Goal: Transaction & Acquisition: Book appointment/travel/reservation

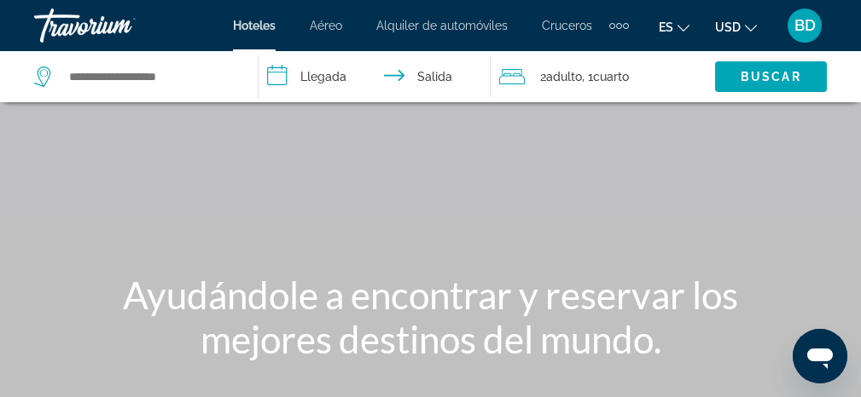
click at [281, 83] on input "**********" at bounding box center [378, 79] width 240 height 56
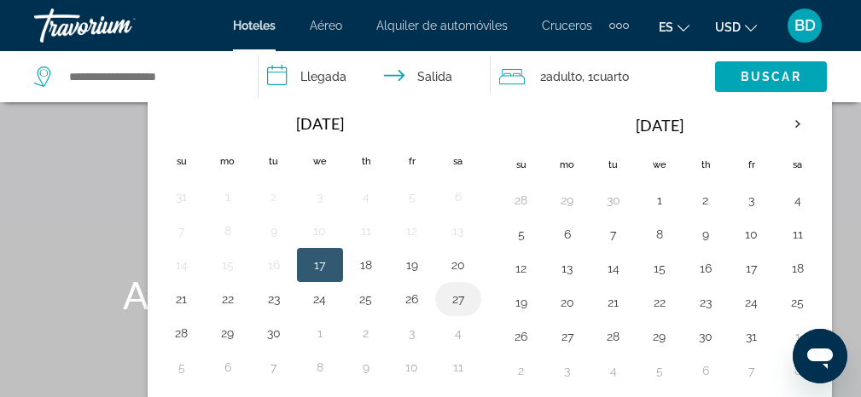
click at [461, 293] on button "27" at bounding box center [457, 299] width 27 height 24
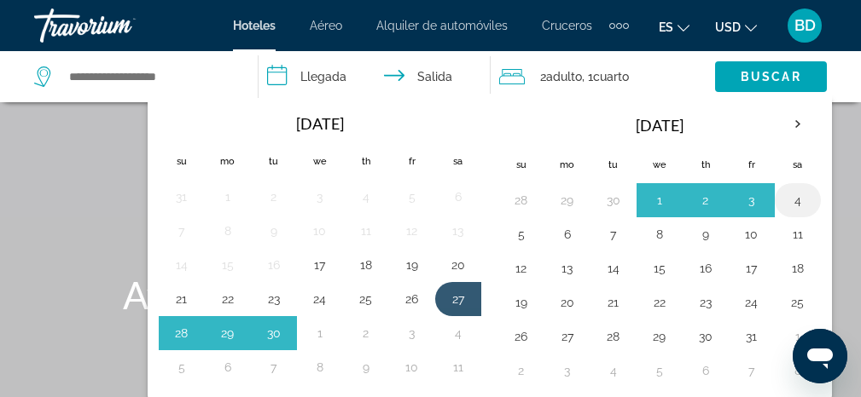
click at [792, 202] on button "4" at bounding box center [797, 200] width 27 height 24
type input "**********"
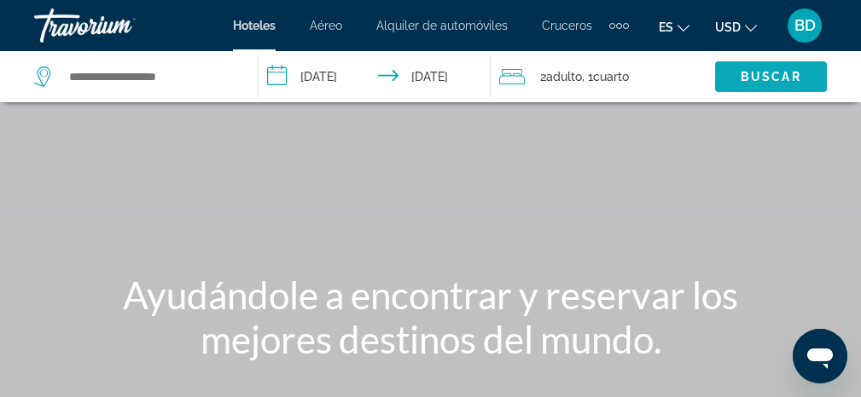
click at [778, 68] on span "Search widget" at bounding box center [771, 76] width 112 height 41
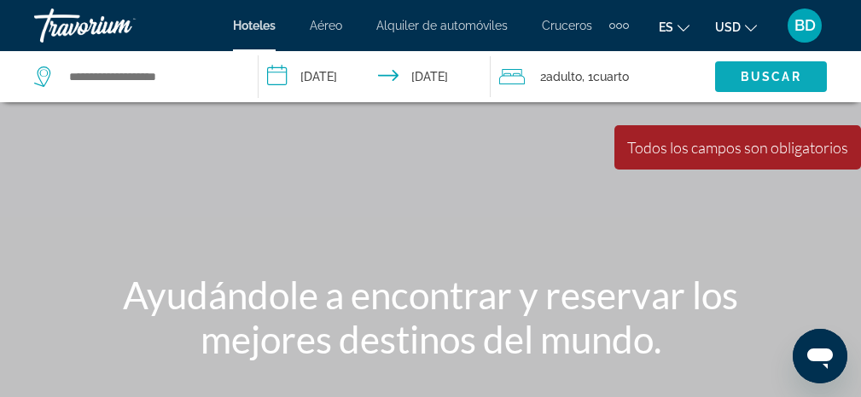
click at [762, 74] on span "Buscar" at bounding box center [770, 77] width 61 height 14
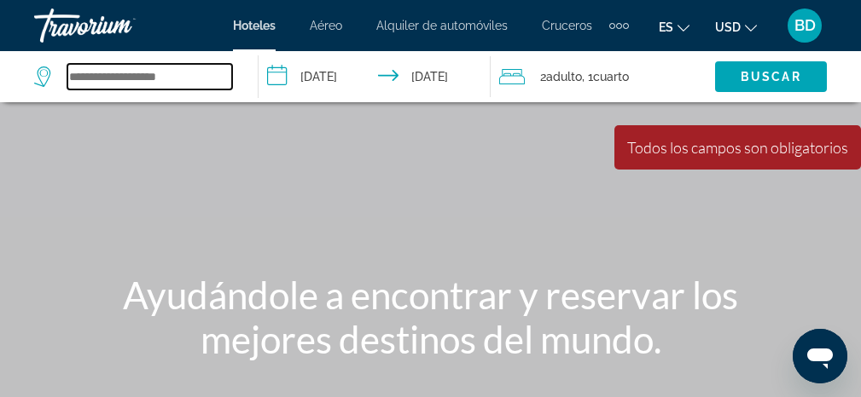
click at [109, 75] on input "Search widget" at bounding box center [149, 77] width 165 height 26
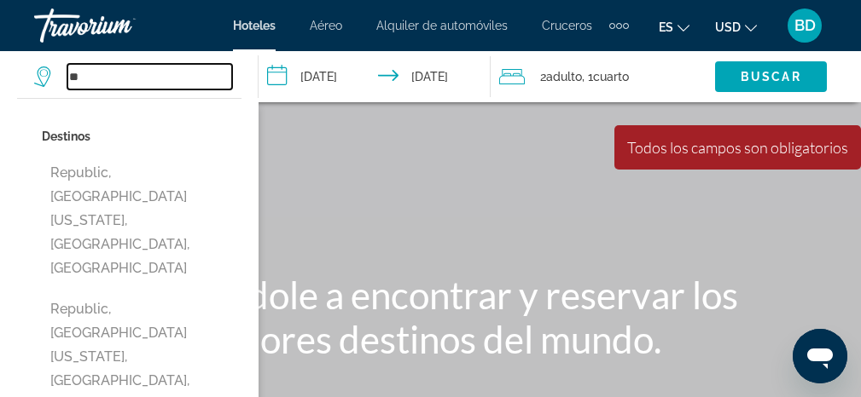
type input "*"
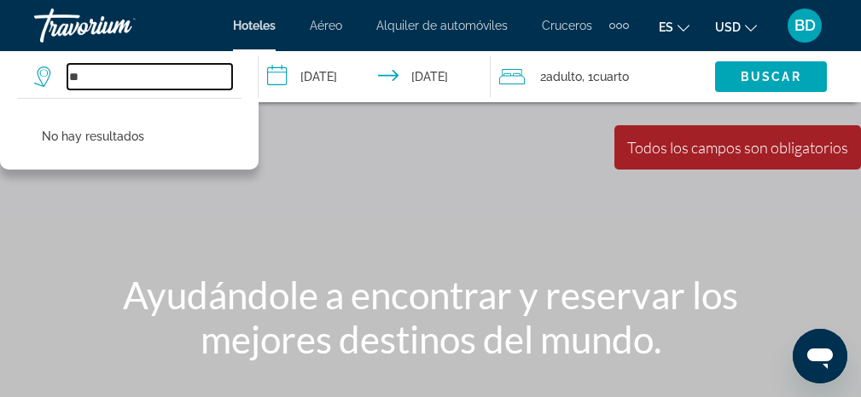
type input "*"
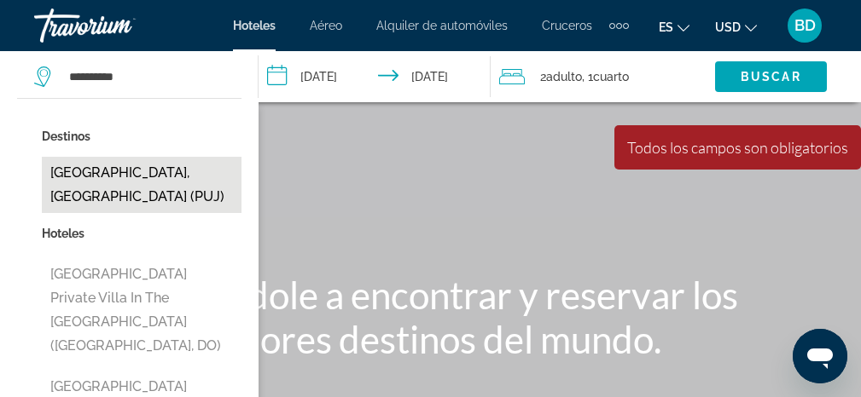
click at [101, 180] on button "[GEOGRAPHIC_DATA], [GEOGRAPHIC_DATA] (PUJ)" at bounding box center [142, 185] width 200 height 56
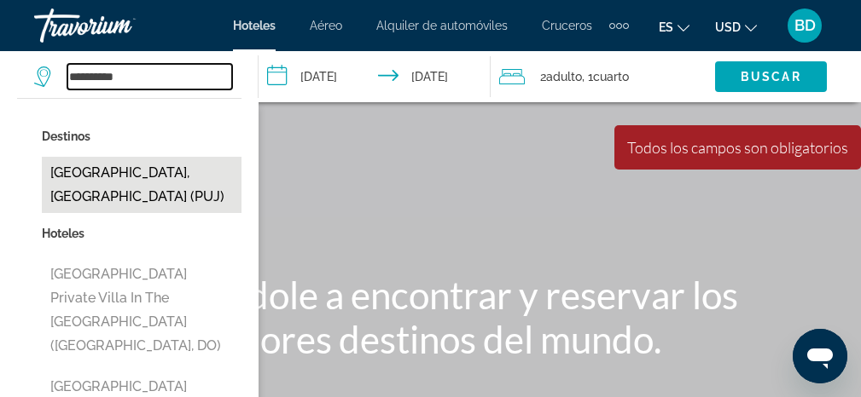
type input "**********"
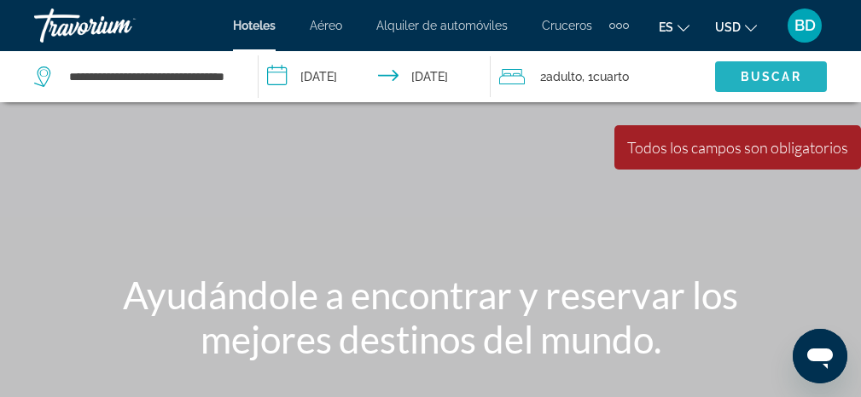
click at [753, 72] on span "Buscar" at bounding box center [770, 77] width 61 height 14
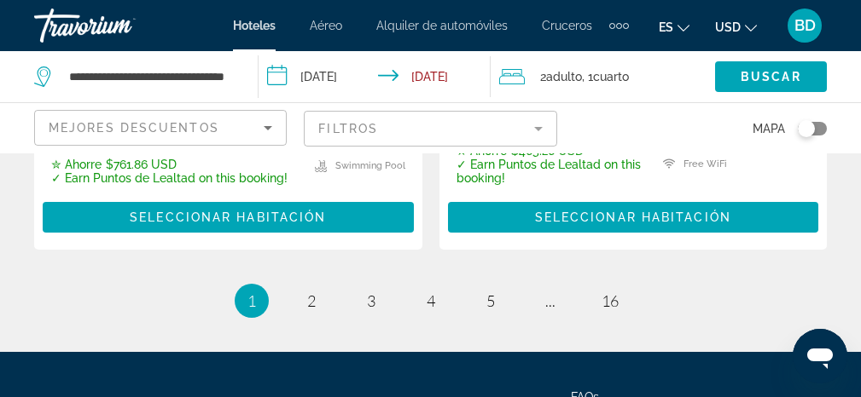
scroll to position [3890, 0]
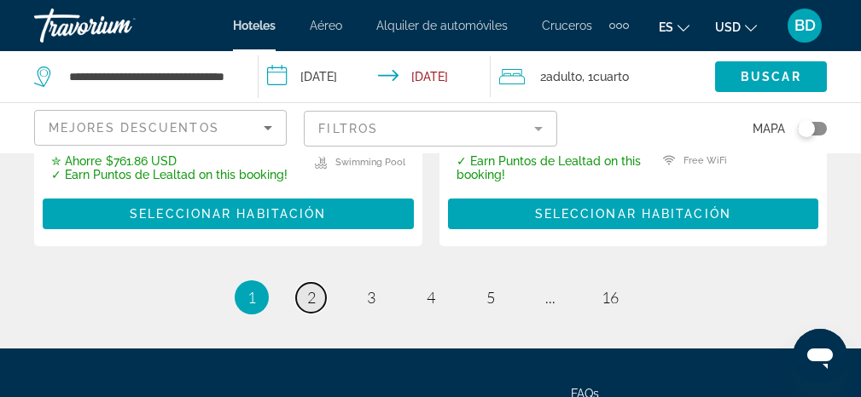
click at [310, 288] on span "2" at bounding box center [311, 297] width 9 height 19
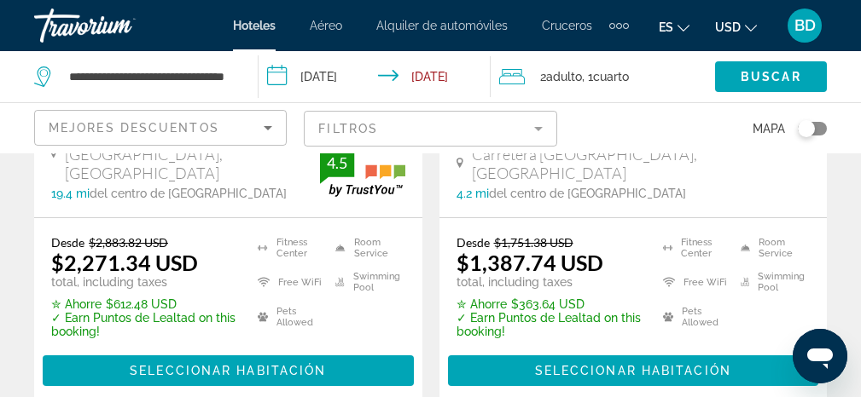
scroll to position [3150, 0]
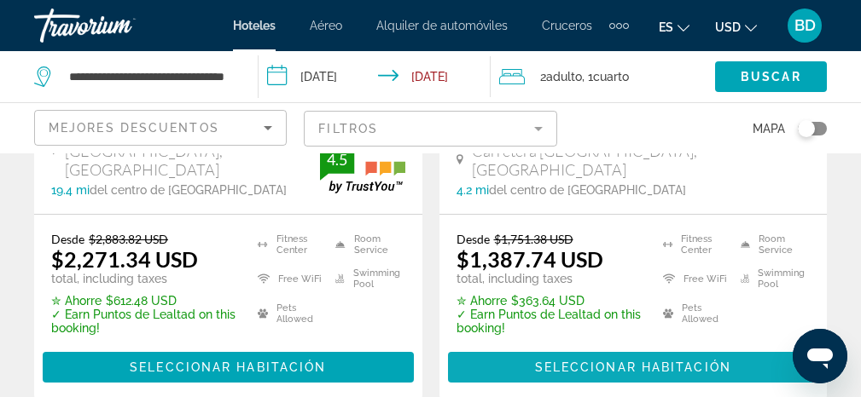
click at [550, 361] on span "Seleccionar habitación" at bounding box center [633, 368] width 196 height 14
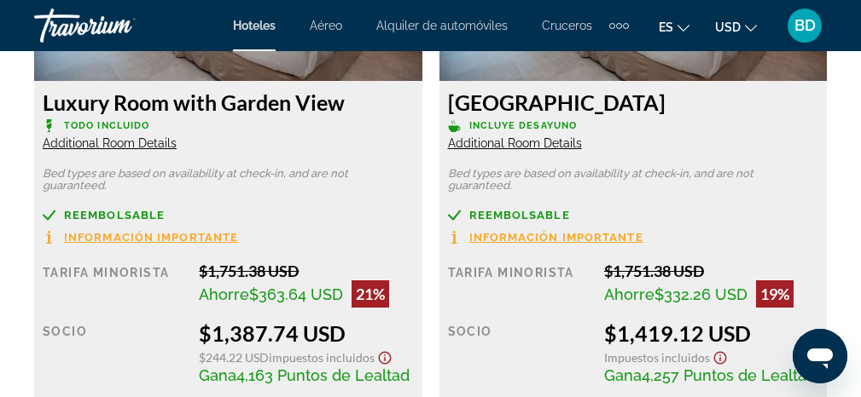
scroll to position [3191, 0]
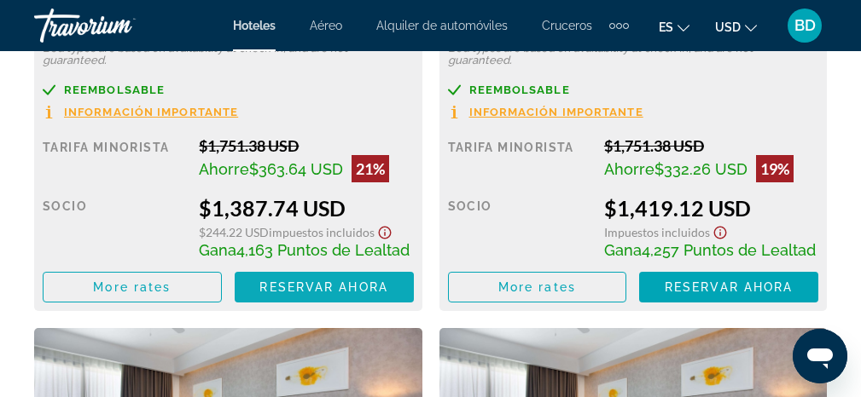
click at [390, 281] on span "Main content" at bounding box center [324, 287] width 179 height 41
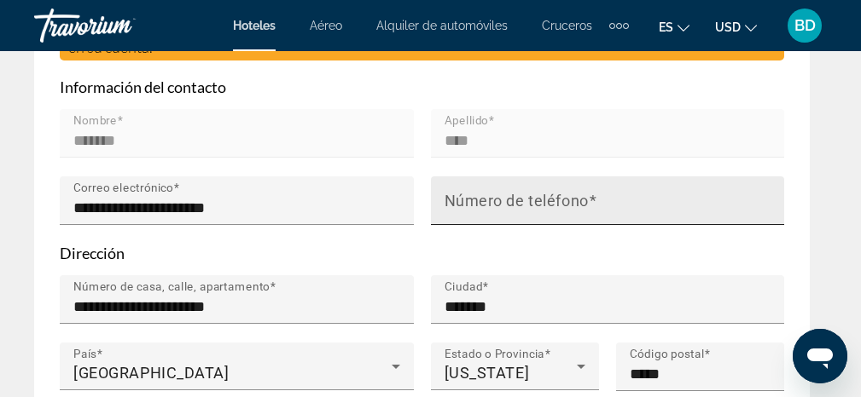
scroll to position [1058, 0]
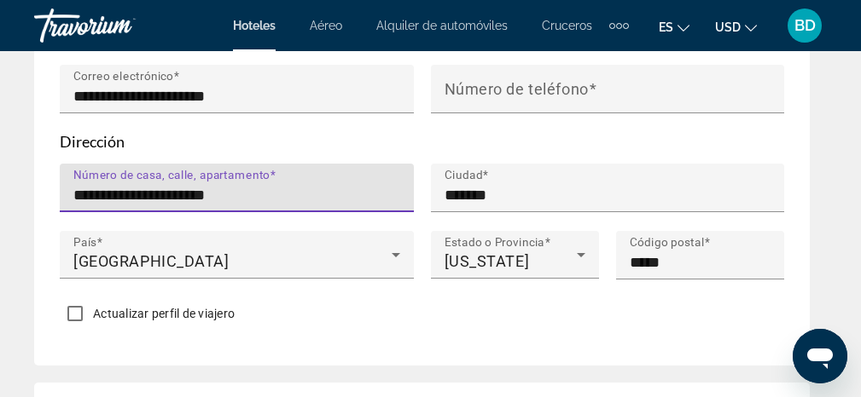
drag, startPoint x: 82, startPoint y: 221, endPoint x: 97, endPoint y: 227, distance: 16.5
click at [102, 206] on input "**********" at bounding box center [241, 195] width 337 height 20
type input "**********"
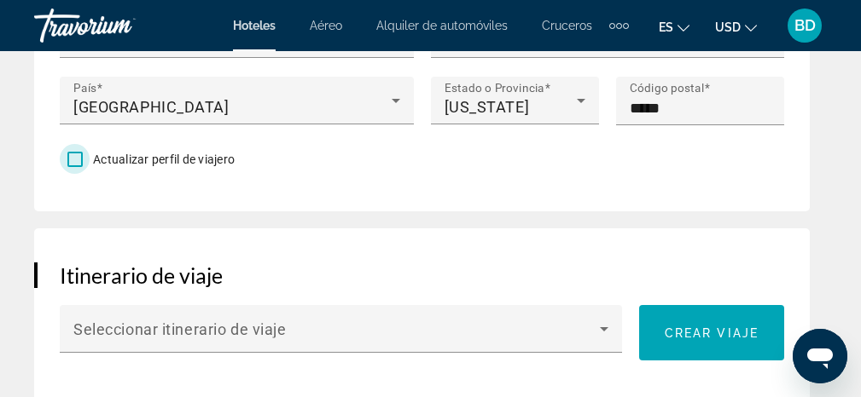
scroll to position [1216, 0]
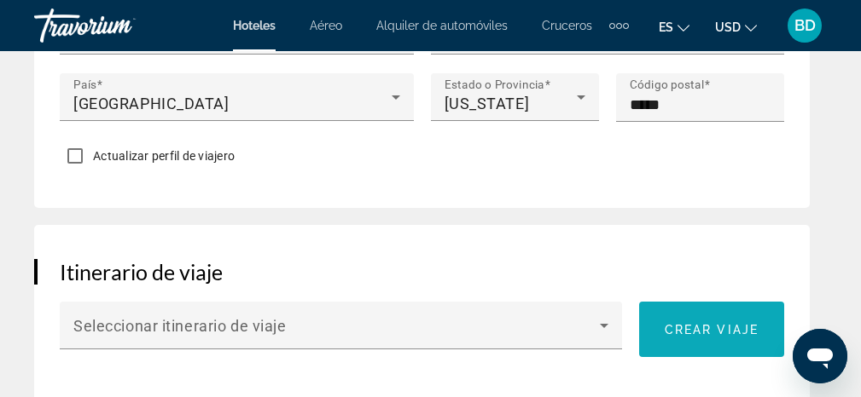
click at [692, 337] on span "Crear viaje" at bounding box center [711, 330] width 94 height 14
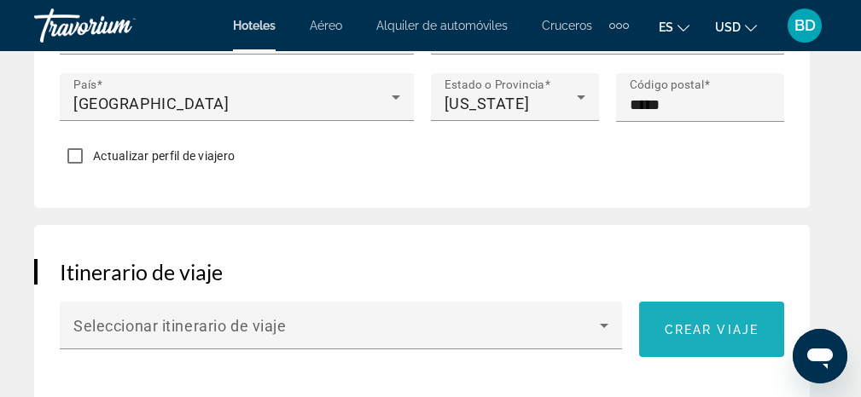
scroll to position [0, 0]
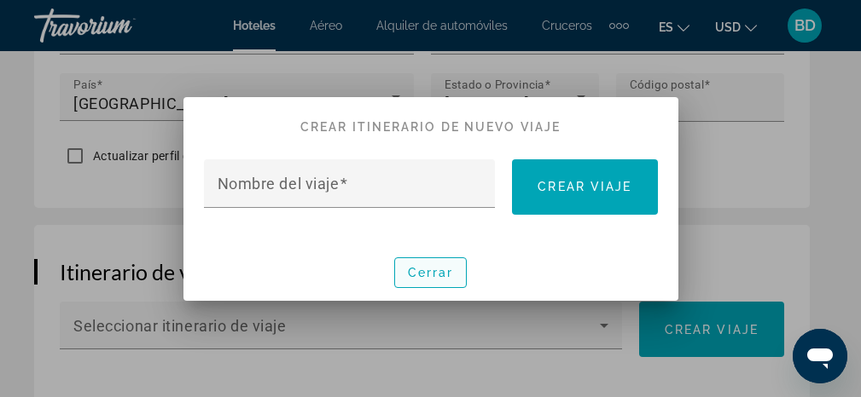
click at [431, 275] on span "Cerrar" at bounding box center [431, 273] width 46 height 14
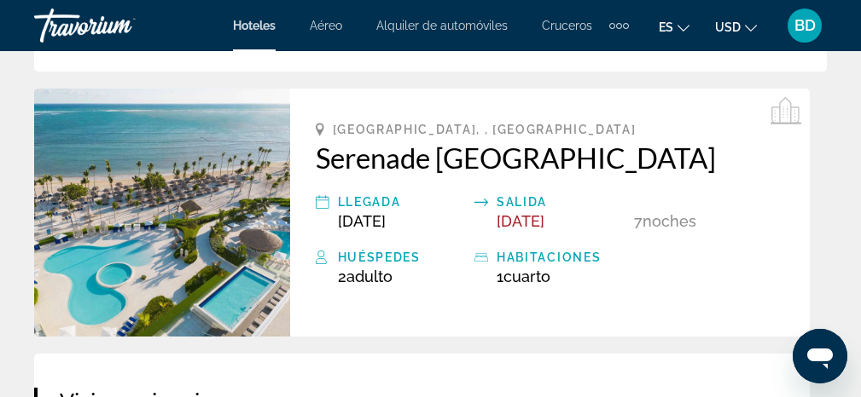
scroll to position [436, 0]
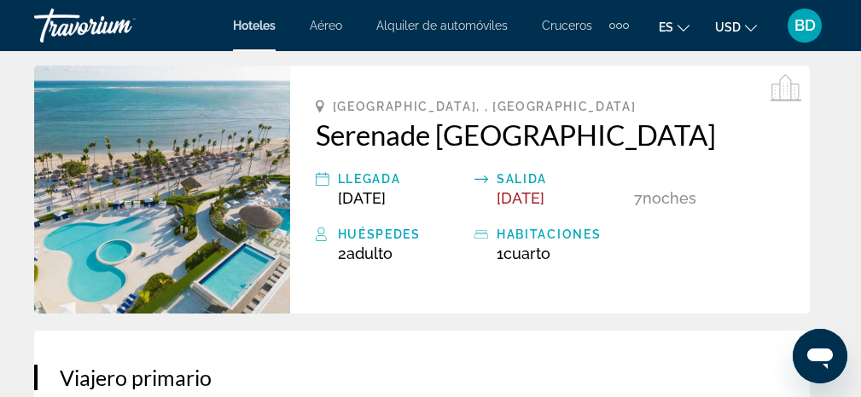
click at [239, 269] on img "Main content" at bounding box center [162, 190] width 256 height 248
click at [240, 267] on img "Main content" at bounding box center [162, 190] width 256 height 248
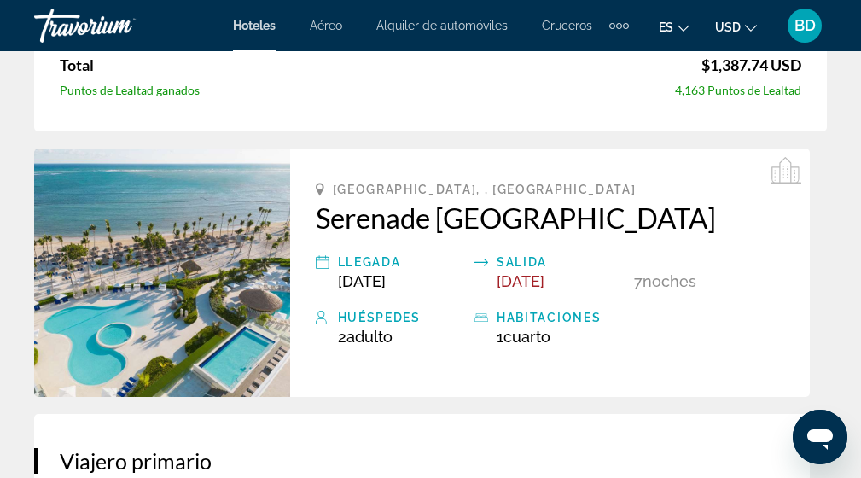
scroll to position [325, 0]
